Goal: Task Accomplishment & Management: Use online tool/utility

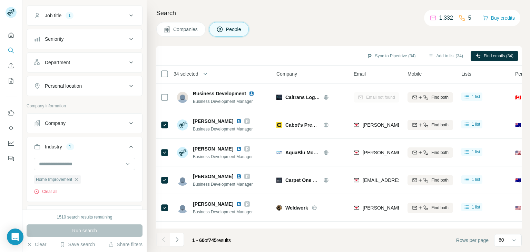
scroll to position [249, 0]
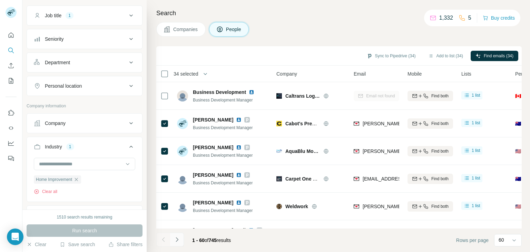
click at [177, 239] on icon "Navigate to next page" at bounding box center [177, 239] width 7 height 7
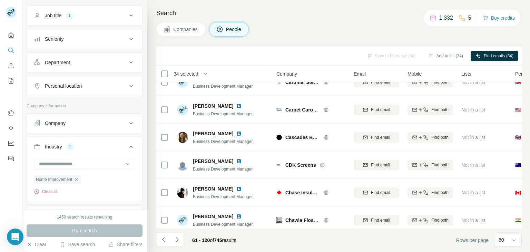
scroll to position [595, 0]
click at [76, 178] on icon "button" at bounding box center [77, 180] width 6 height 6
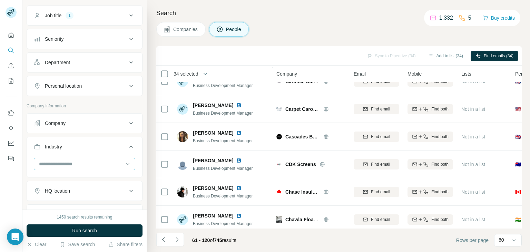
click at [79, 160] on input at bounding box center [80, 164] width 85 height 8
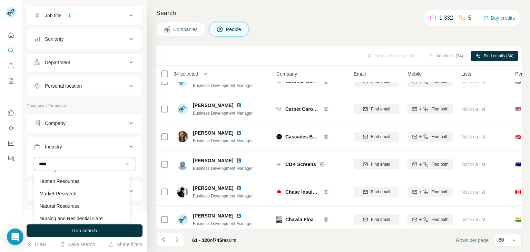
scroll to position [0, 0]
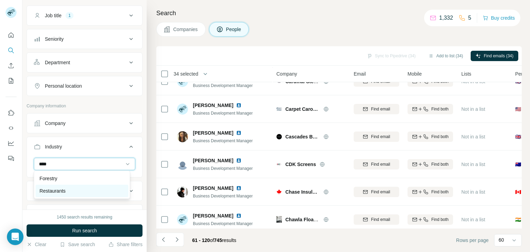
type input "****"
click at [63, 192] on p "Restaurants" at bounding box center [53, 191] width 26 height 7
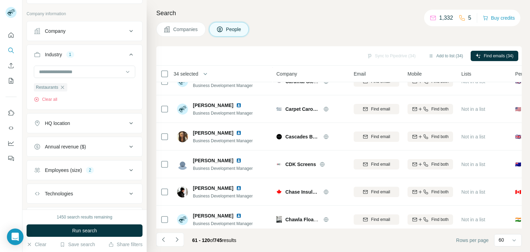
scroll to position [142, 0]
click at [111, 172] on button "Employees (size) 2" at bounding box center [84, 170] width 115 height 17
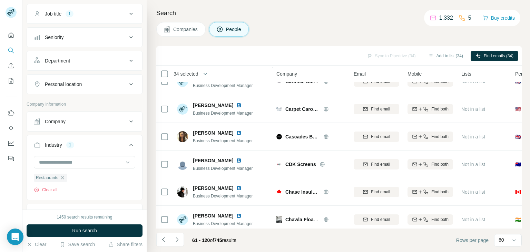
scroll to position [0, 0]
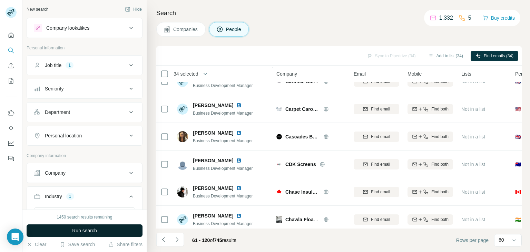
click at [87, 229] on span "Run search" at bounding box center [84, 230] width 25 height 7
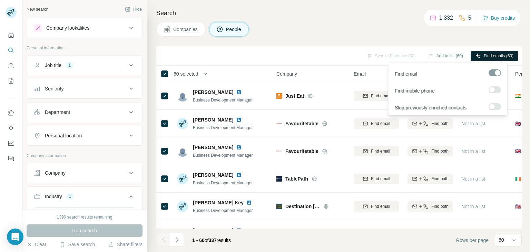
click at [494, 58] on span "Find emails (60)" at bounding box center [499, 56] width 30 height 6
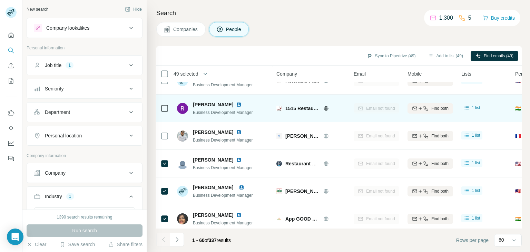
scroll to position [570, 0]
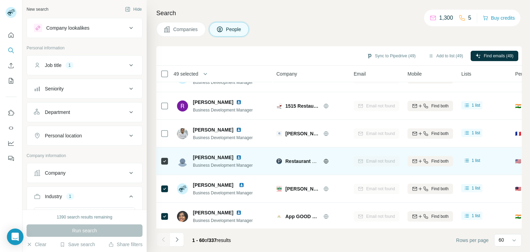
click at [169, 160] on td at bounding box center [164, 161] width 17 height 28
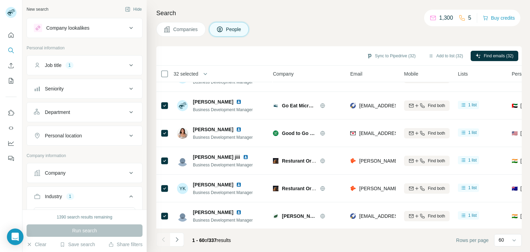
scroll to position [1515, 3]
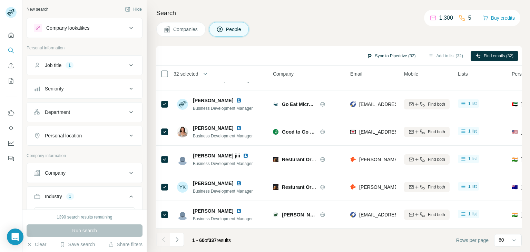
click at [383, 56] on button "Sync to Pipedrive (32)" at bounding box center [391, 56] width 59 height 10
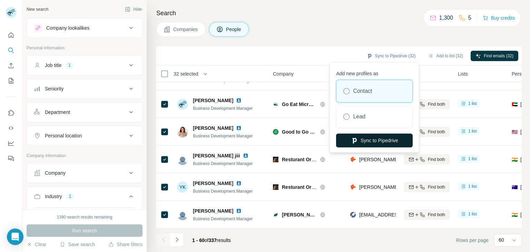
click at [382, 137] on button "Sync to Pipedrive" at bounding box center [374, 141] width 77 height 14
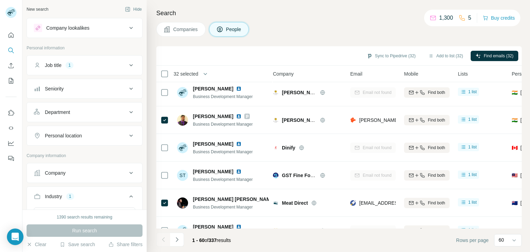
scroll to position [421, 3]
